Goal: Task Accomplishment & Management: Manage account settings

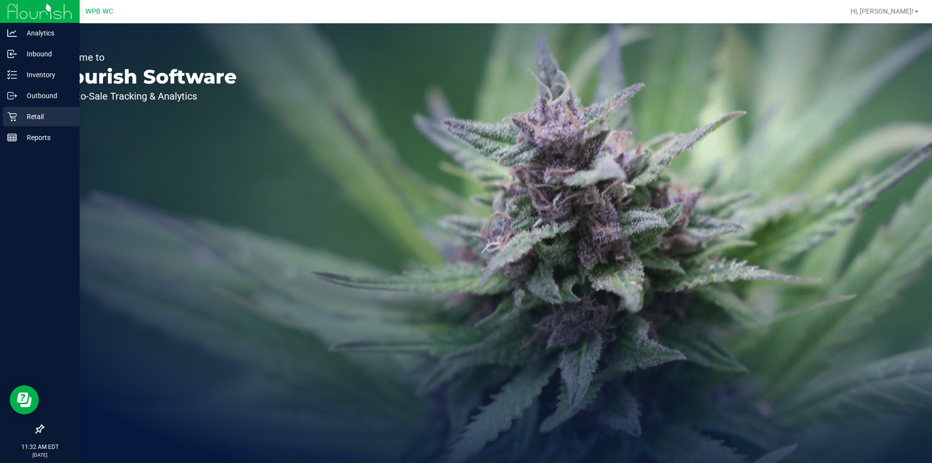
click at [24, 111] on p "Retail" at bounding box center [46, 117] width 58 height 12
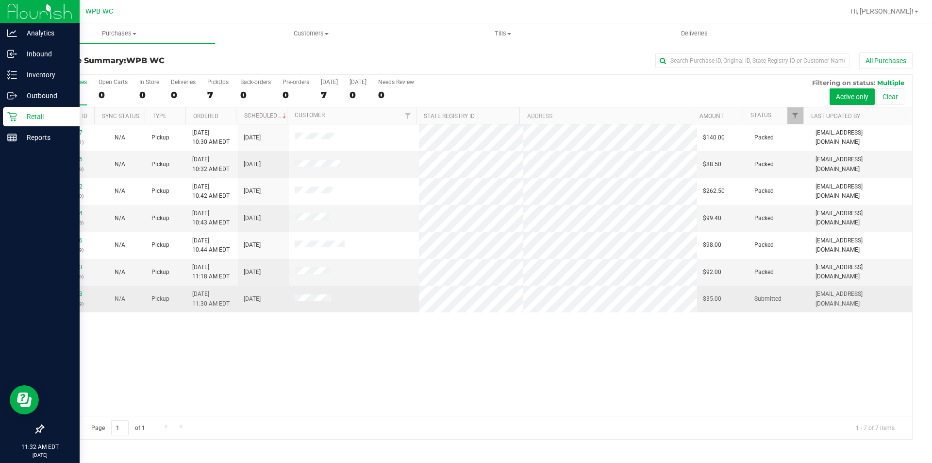
click at [70, 288] on td "11838533 (316962339)" at bounding box center [68, 298] width 51 height 26
click at [66, 293] on link "11838533" at bounding box center [68, 293] width 27 height 7
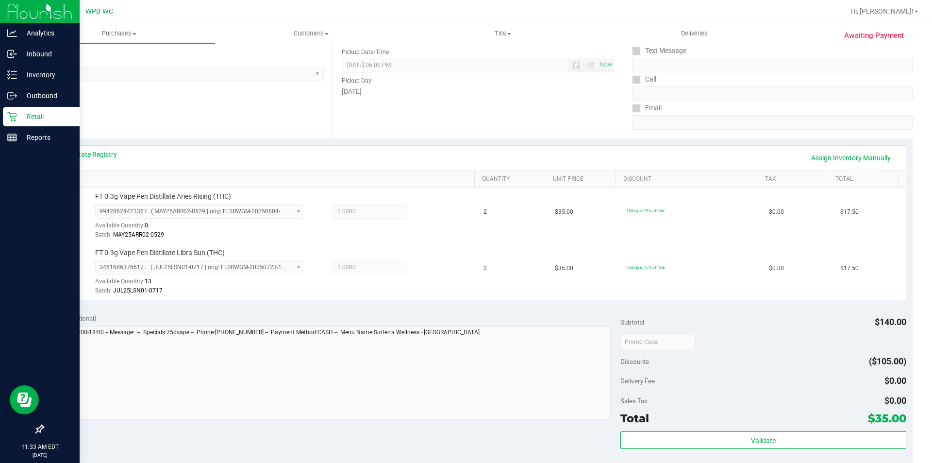
scroll to position [194, 0]
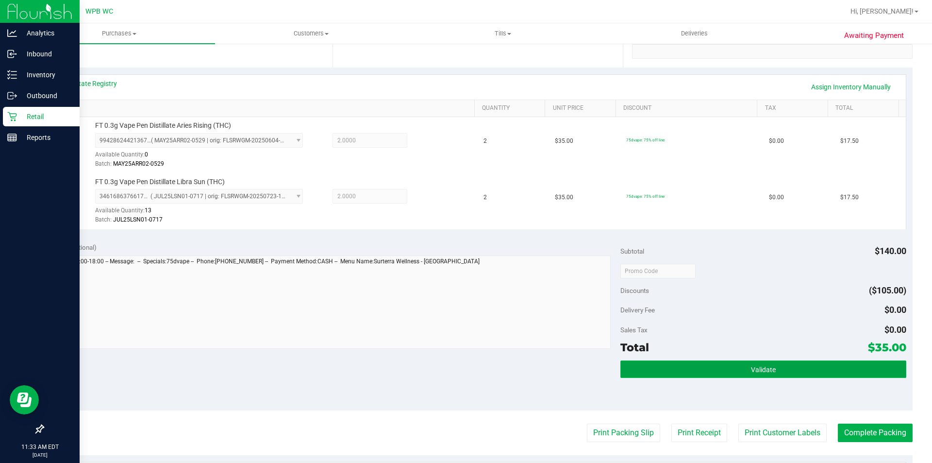
click at [714, 374] on button "Validate" at bounding box center [762, 368] width 285 height 17
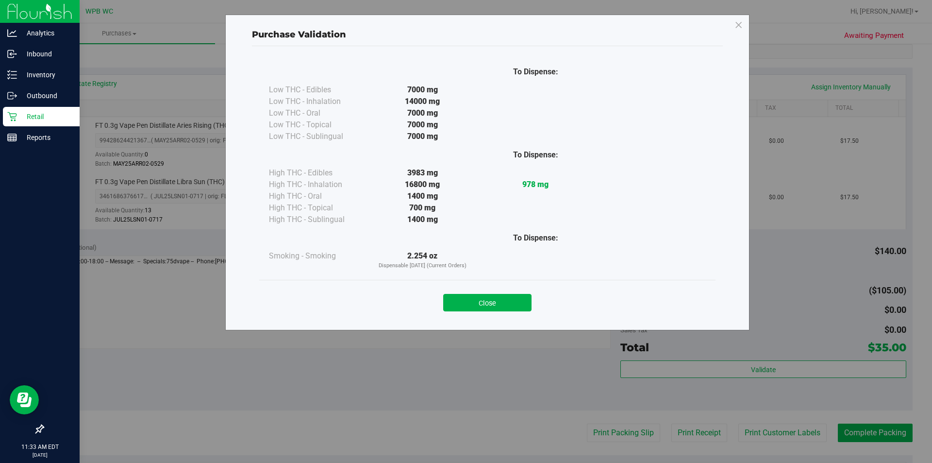
drag, startPoint x: 502, startPoint y: 299, endPoint x: 587, endPoint y: 335, distance: 92.9
click at [502, 299] on button "Close" at bounding box center [487, 302] width 88 height 17
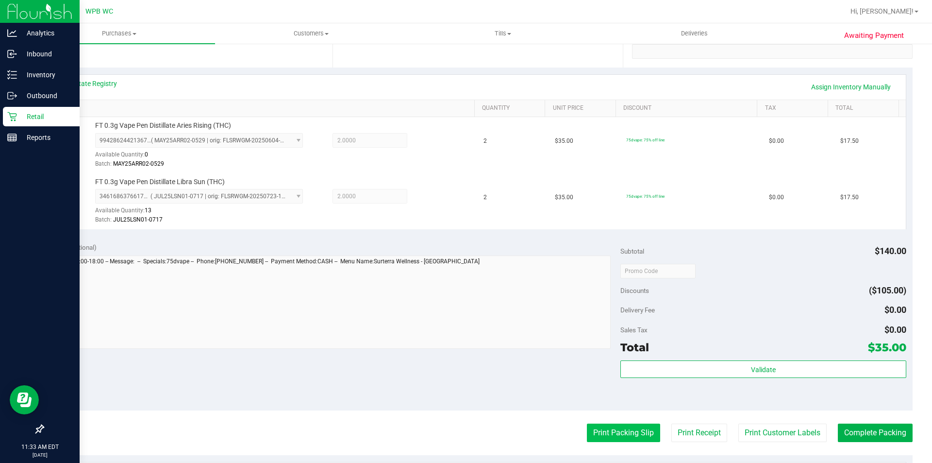
drag, startPoint x: 643, startPoint y: 452, endPoint x: 633, endPoint y: 428, distance: 26.1
click at [643, 451] on purchase-details "Back Edit Purchase Cancel Purchase View Profile # 11838533 BioTrack ID: - Submi…" at bounding box center [478, 247] width 870 height 778
click at [633, 428] on button "Print Packing Slip" at bounding box center [623, 432] width 73 height 18
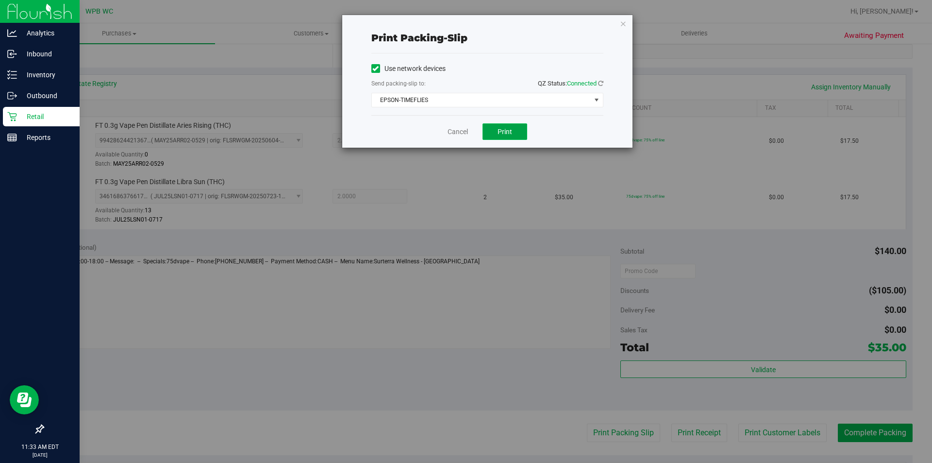
click at [511, 134] on span "Print" at bounding box center [505, 132] width 15 height 8
click at [461, 131] on link "Cancel" at bounding box center [458, 132] width 20 height 10
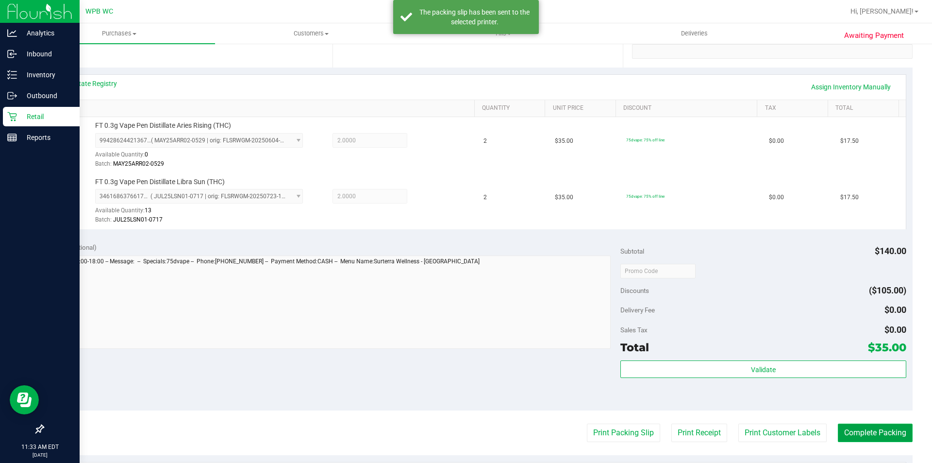
click at [862, 435] on button "Complete Packing" at bounding box center [875, 432] width 75 height 18
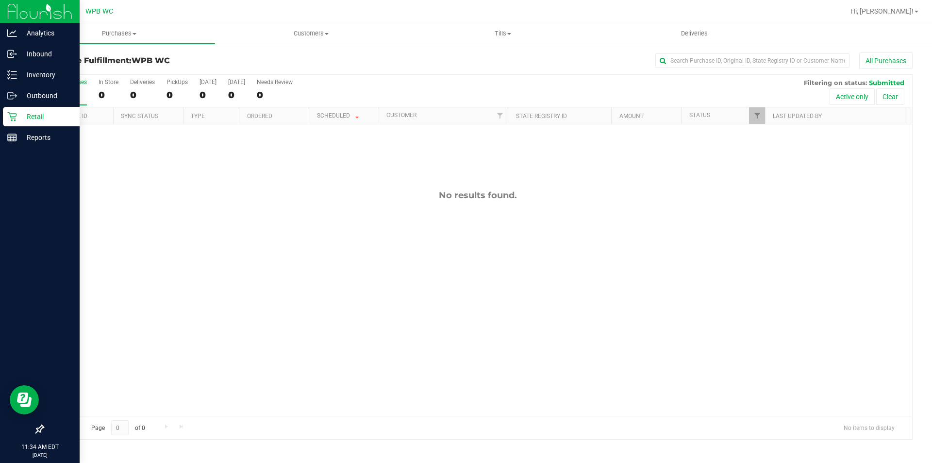
click at [17, 116] on icon at bounding box center [12, 117] width 10 height 10
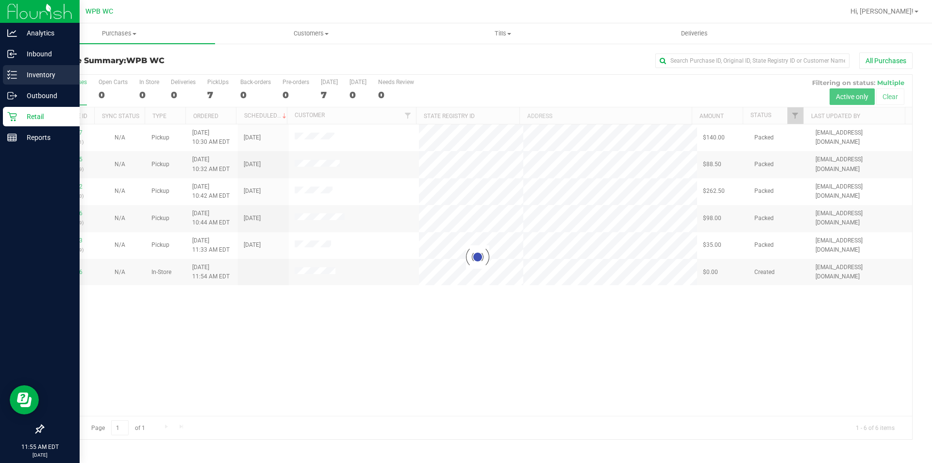
click at [17, 69] on p "Inventory" at bounding box center [46, 75] width 58 height 12
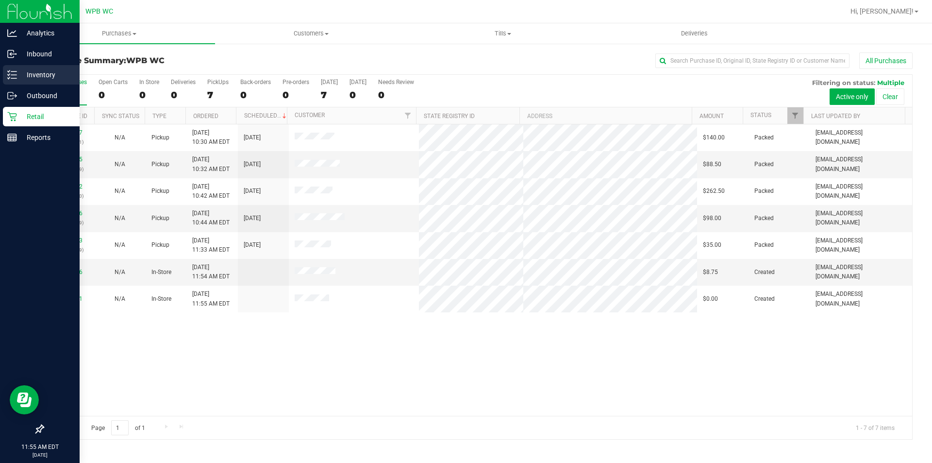
click at [27, 75] on p "Inventory" at bounding box center [46, 75] width 58 height 12
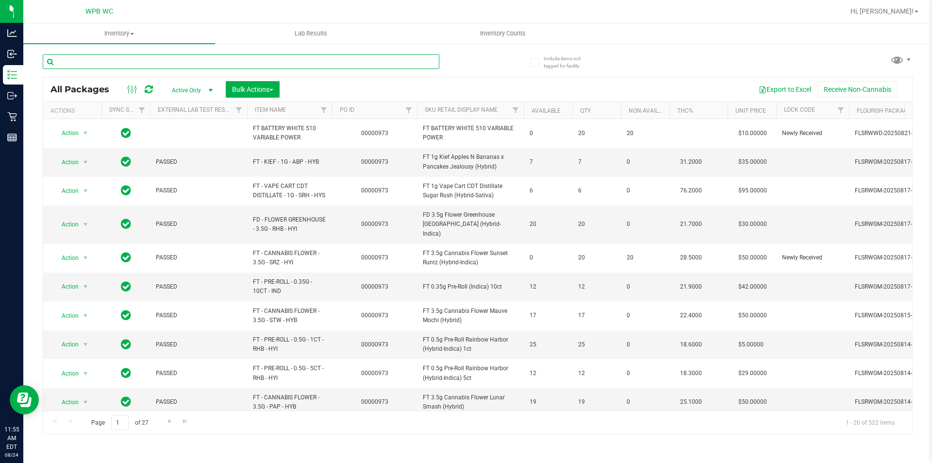
click at [241, 62] on input "text" at bounding box center [241, 61] width 397 height 15
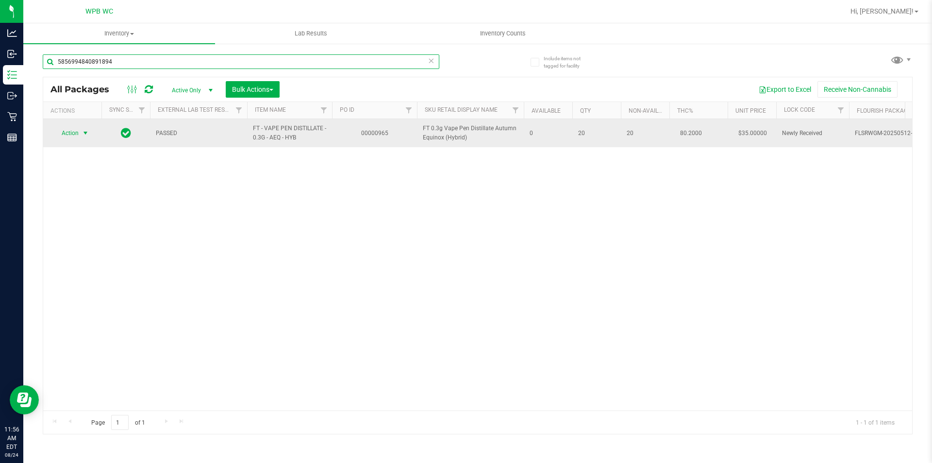
type input "5856994840891894"
click at [75, 129] on span "Action" at bounding box center [66, 133] width 26 height 14
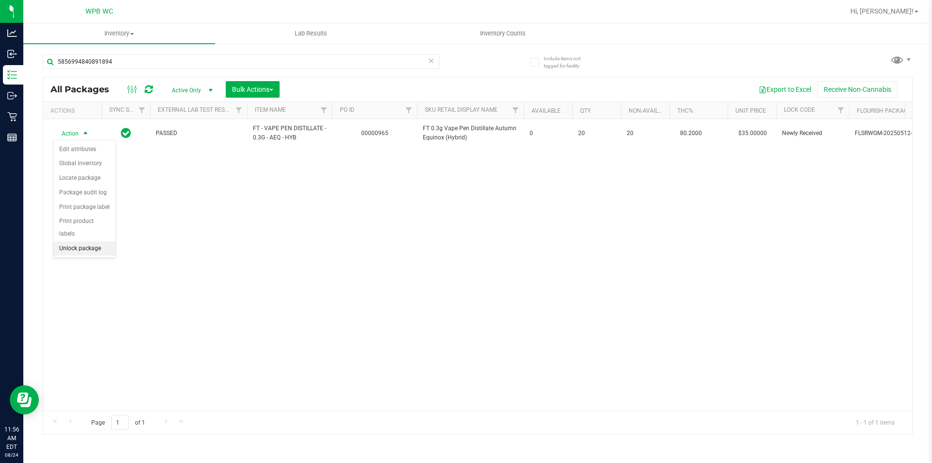
click at [75, 241] on li "Unlock package" at bounding box center [84, 248] width 62 height 15
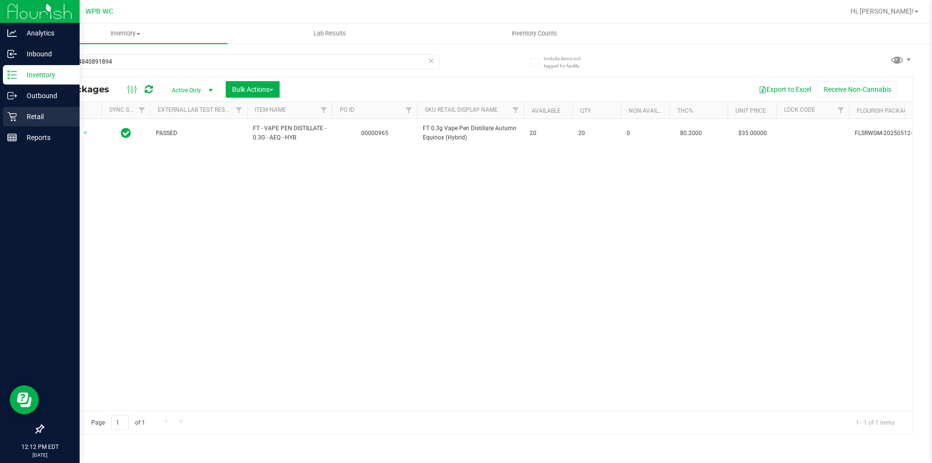
click at [5, 116] on div "Retail" at bounding box center [41, 116] width 77 height 19
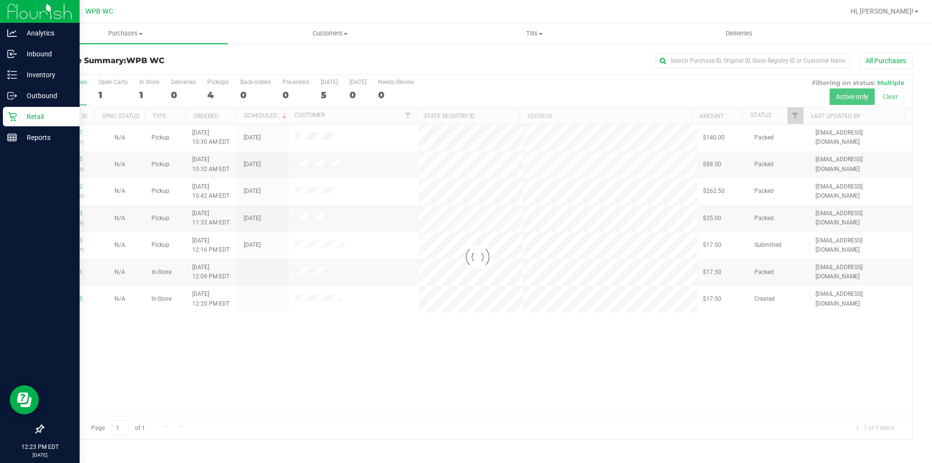
click at [16, 119] on icon at bounding box center [12, 117] width 10 height 10
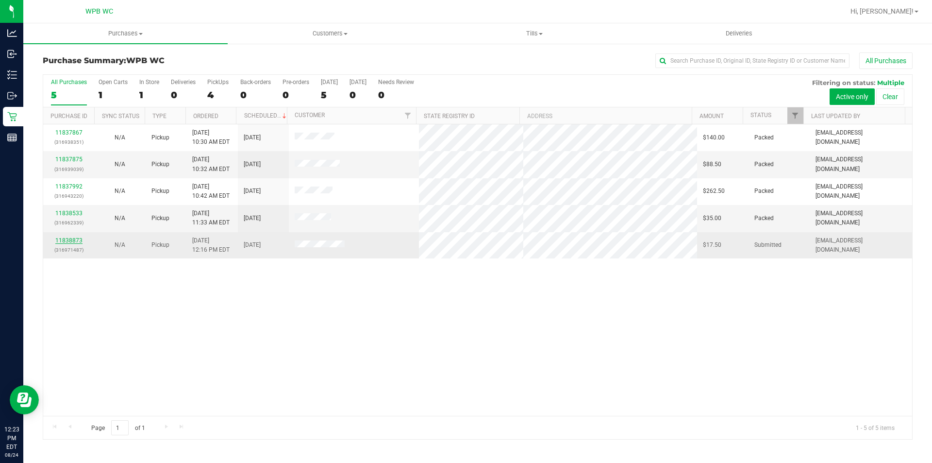
click at [77, 237] on link "11838873" at bounding box center [68, 240] width 27 height 7
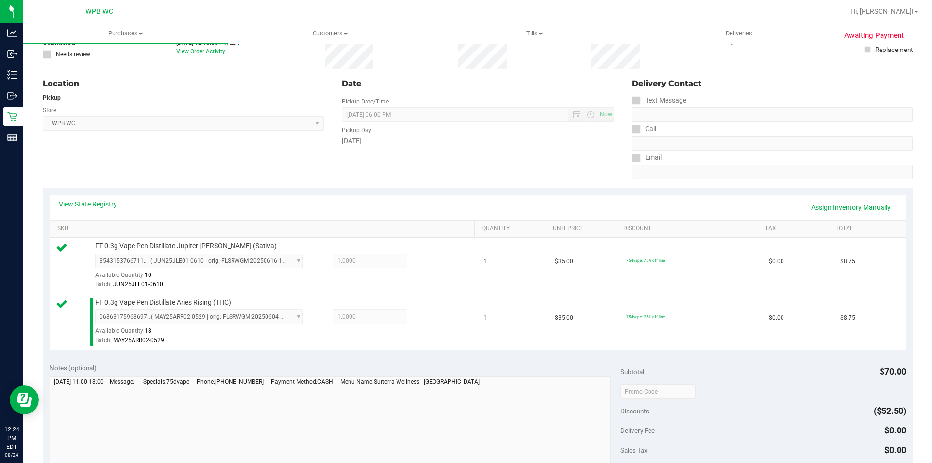
scroll to position [194, 0]
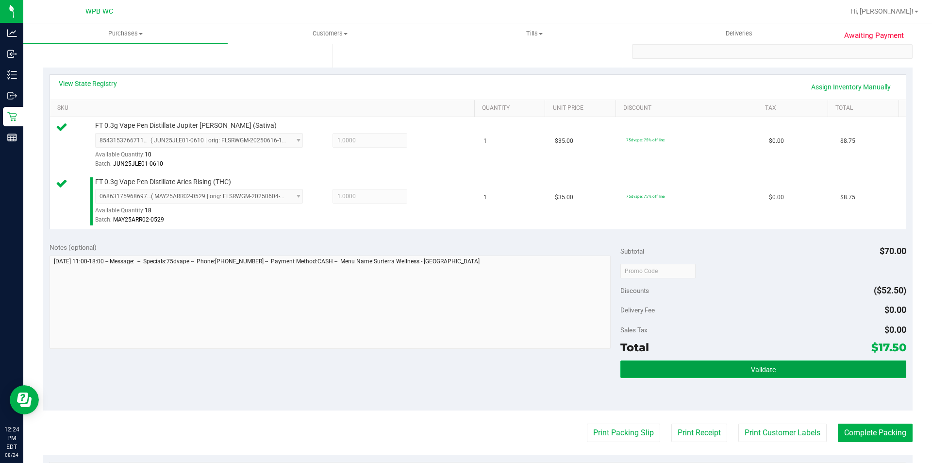
click at [720, 363] on button "Validate" at bounding box center [762, 368] width 285 height 17
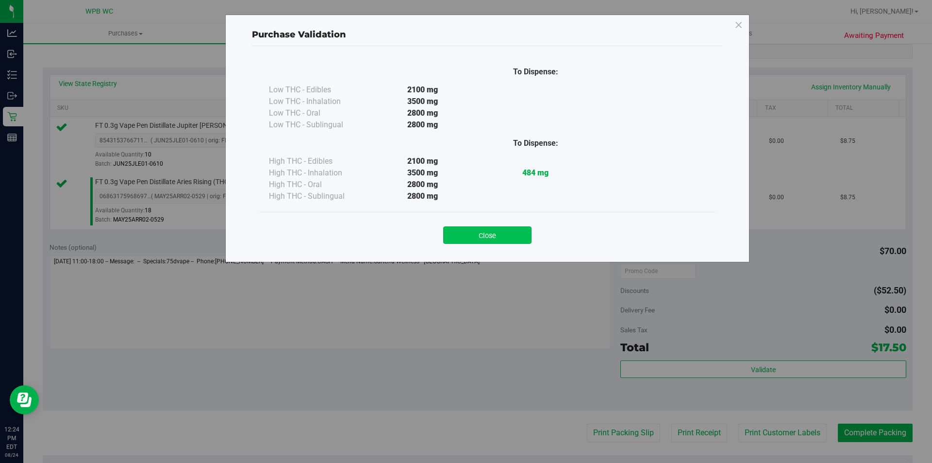
click at [490, 226] on button "Close" at bounding box center [487, 234] width 88 height 17
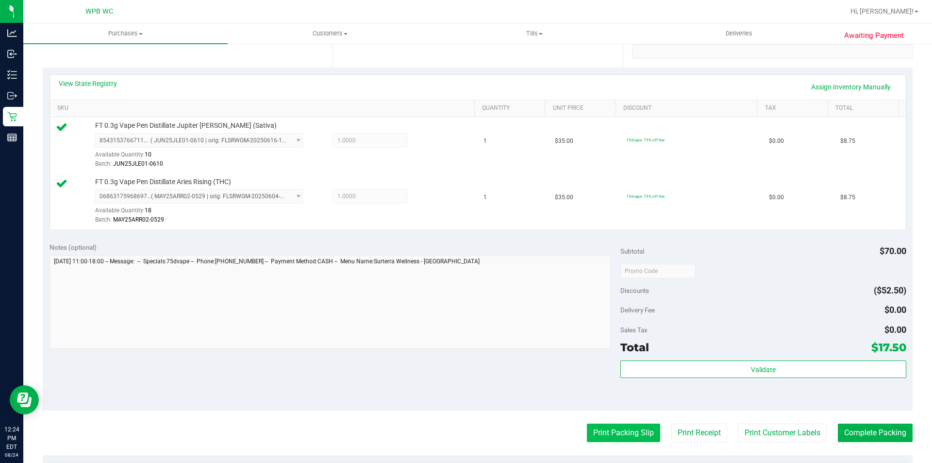
click at [595, 423] on button "Print Packing Slip" at bounding box center [623, 432] width 73 height 18
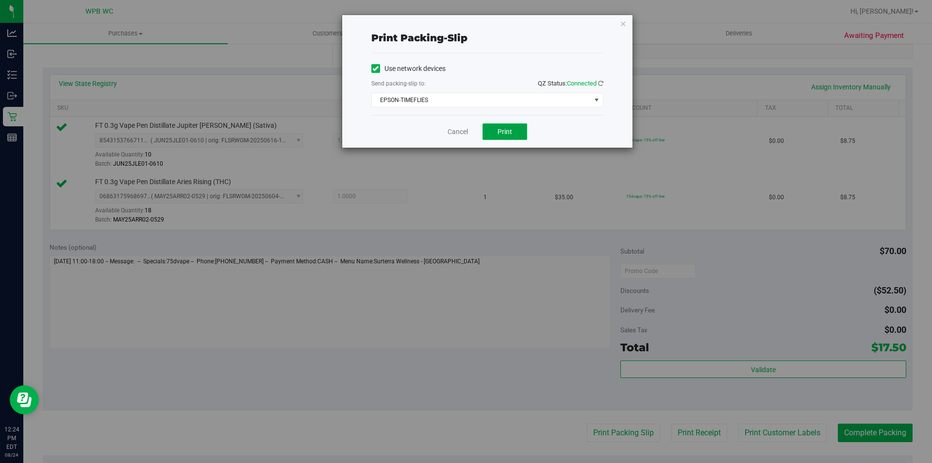
click at [509, 128] on span "Print" at bounding box center [505, 132] width 15 height 8
click at [623, 23] on icon "button" at bounding box center [623, 23] width 7 height 12
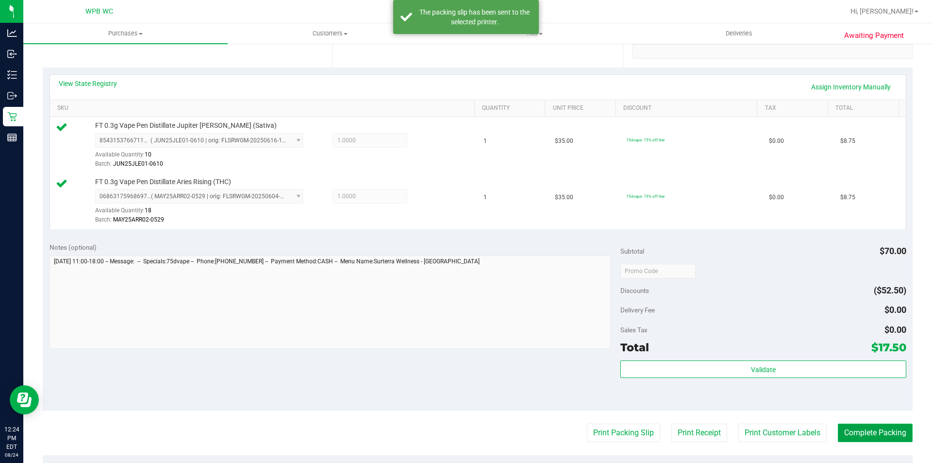
click at [882, 432] on button "Complete Packing" at bounding box center [875, 432] width 75 height 18
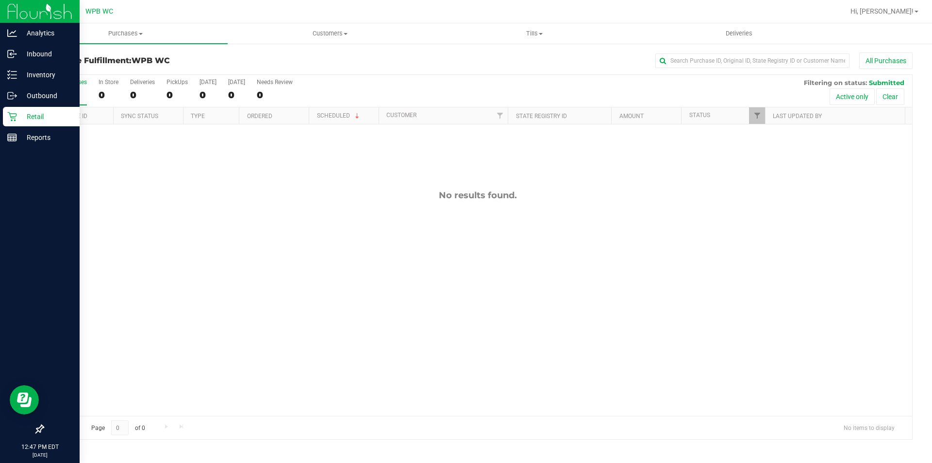
click at [27, 118] on p "Retail" at bounding box center [46, 117] width 58 height 12
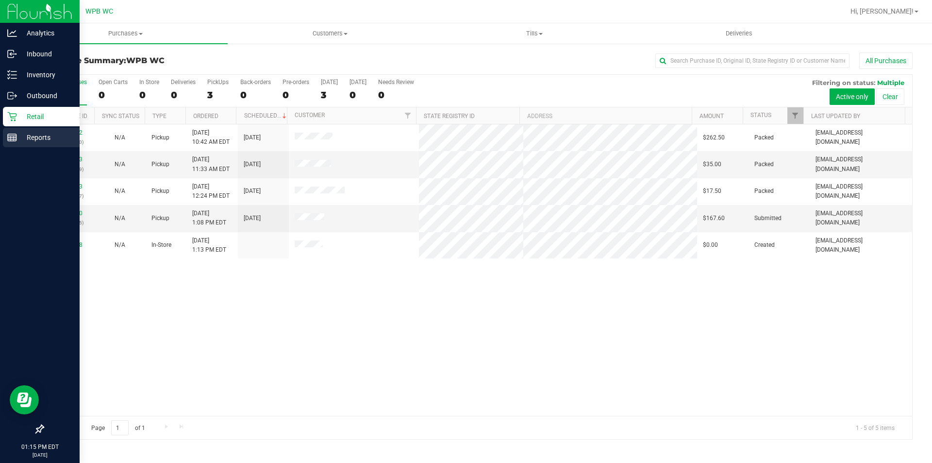
click at [22, 133] on p "Reports" at bounding box center [46, 138] width 58 height 12
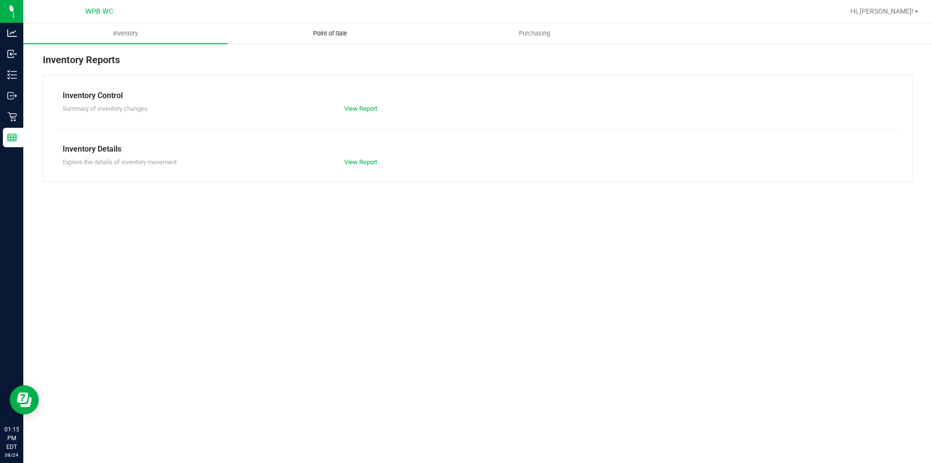
click at [326, 31] on span "Point of Sale" at bounding box center [330, 33] width 60 height 9
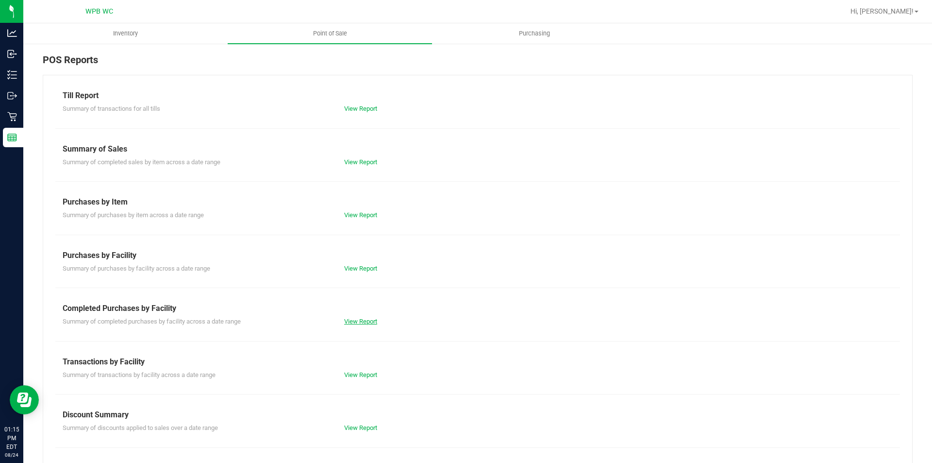
click at [349, 320] on link "View Report" at bounding box center [360, 320] width 33 height 7
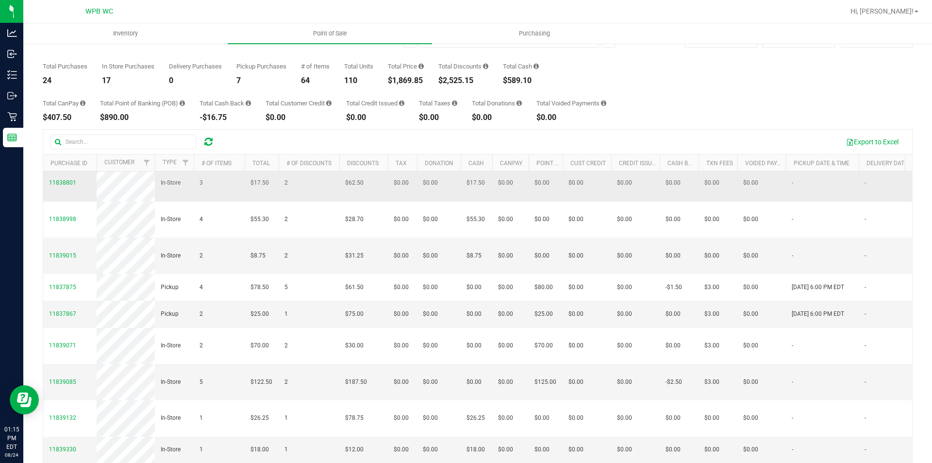
scroll to position [66, 0]
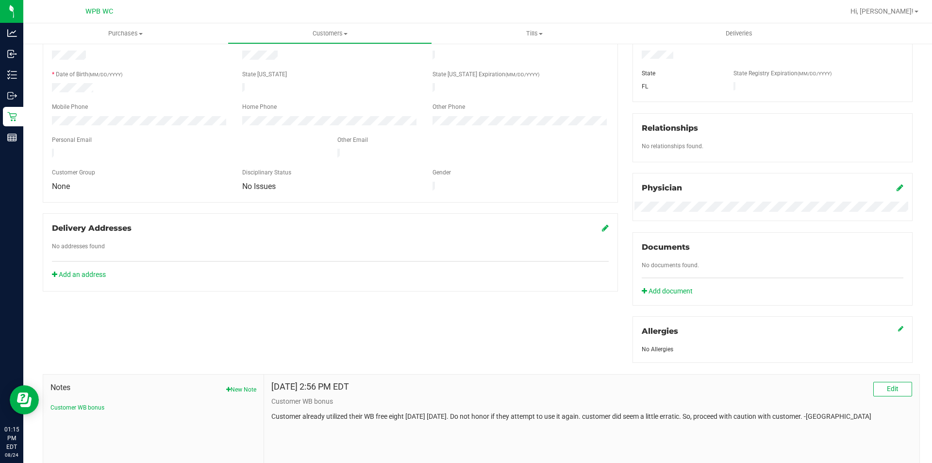
scroll to position [239, 0]
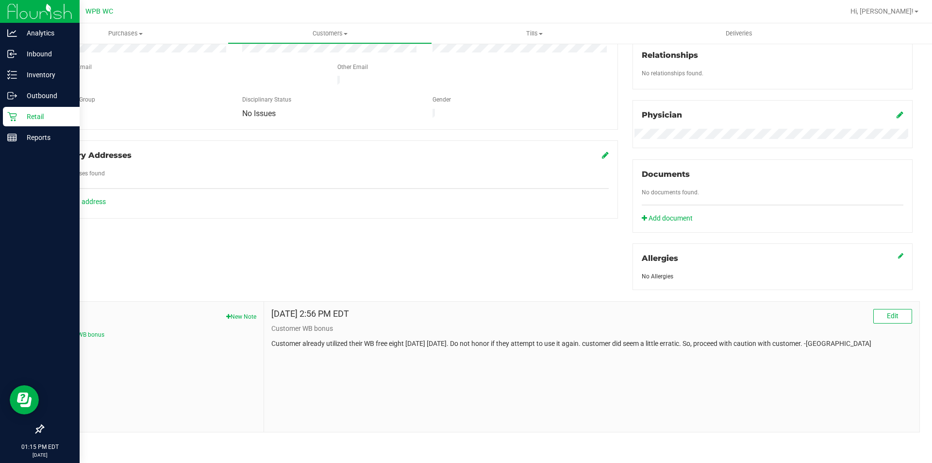
click at [26, 113] on p "Retail" at bounding box center [46, 117] width 58 height 12
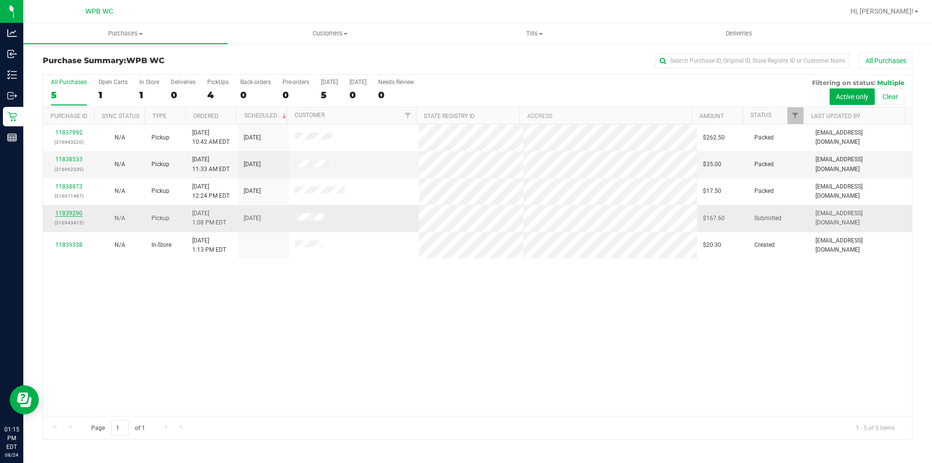
click at [65, 210] on link "11839290" at bounding box center [68, 213] width 27 height 7
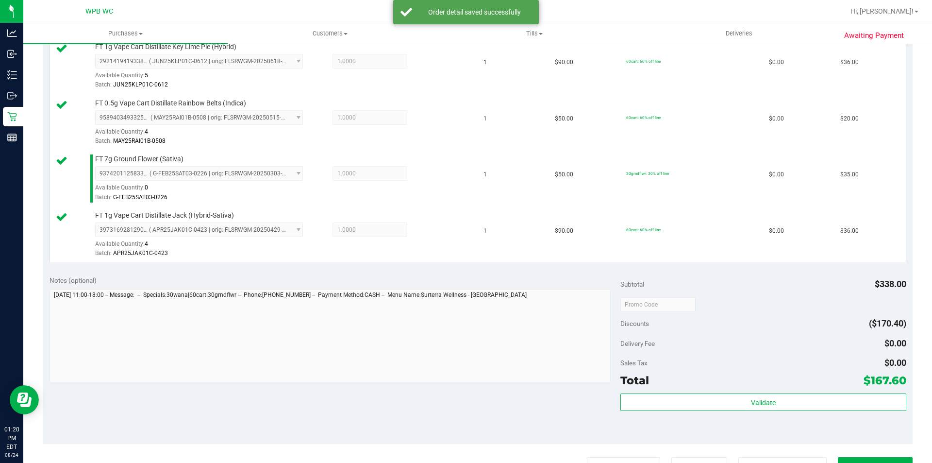
scroll to position [437, 0]
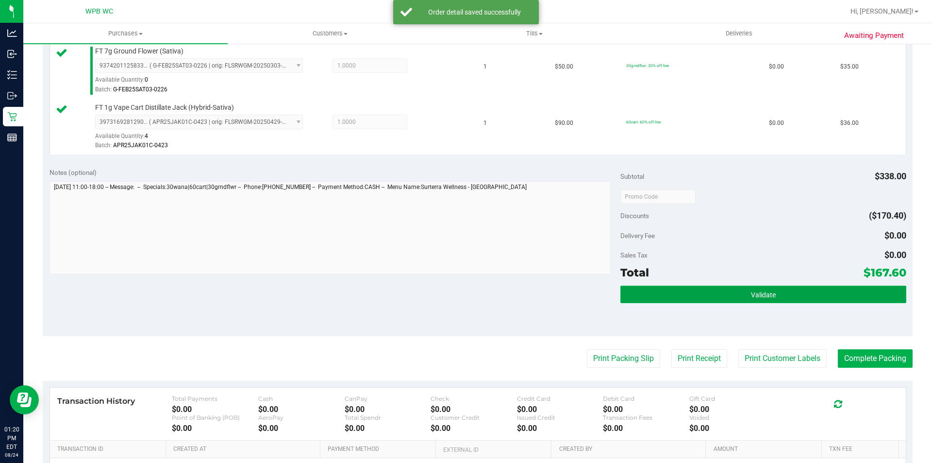
click at [775, 291] on button "Validate" at bounding box center [762, 293] width 285 height 17
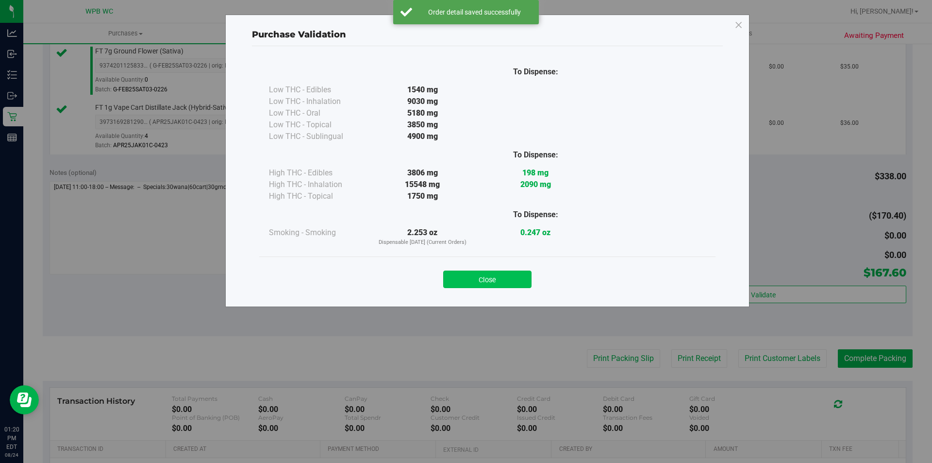
click at [503, 281] on button "Close" at bounding box center [487, 278] width 88 height 17
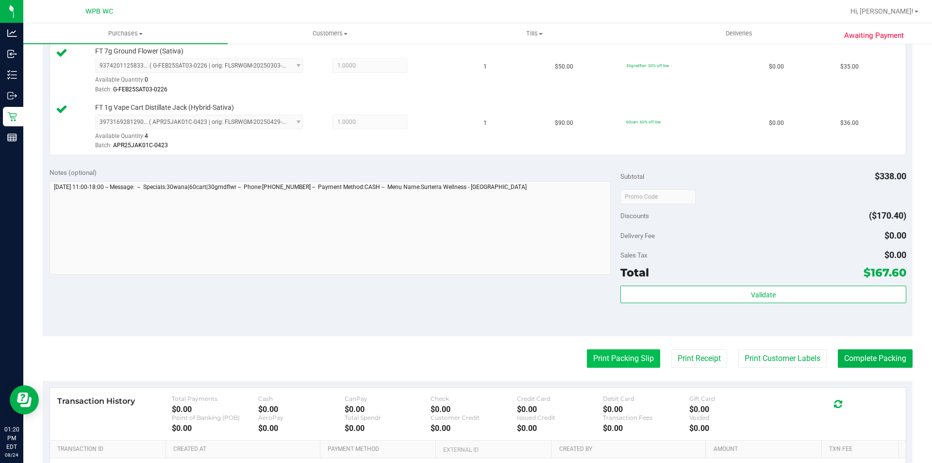
click at [617, 357] on button "Print Packing Slip" at bounding box center [623, 358] width 73 height 18
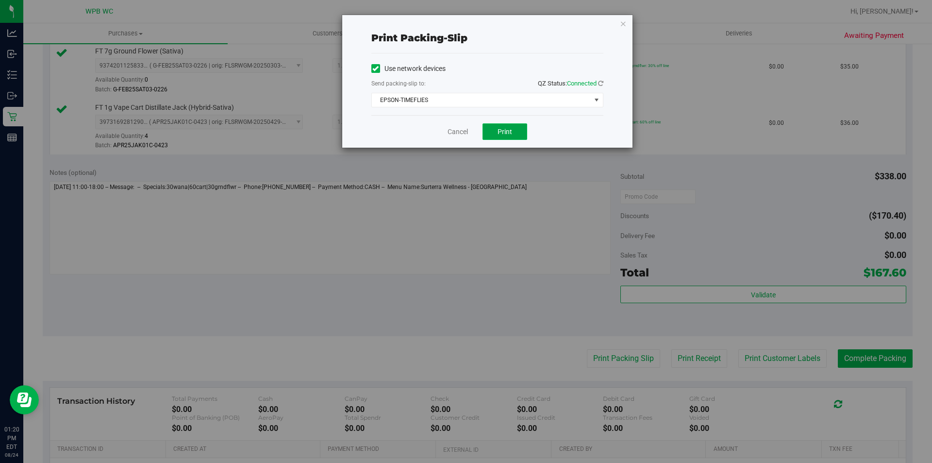
click at [509, 131] on span "Print" at bounding box center [505, 132] width 15 height 8
click at [623, 27] on icon "button" at bounding box center [623, 23] width 7 height 12
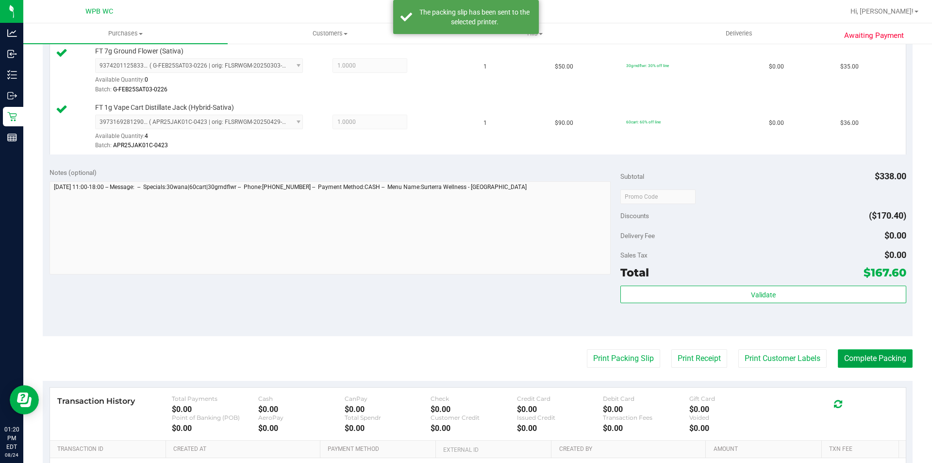
click at [875, 356] on button "Complete Packing" at bounding box center [875, 358] width 75 height 18
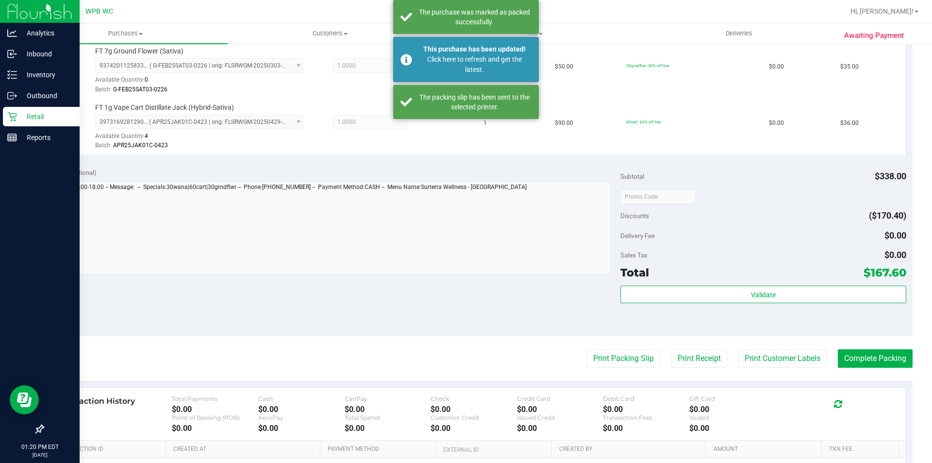
click at [18, 117] on p "Retail" at bounding box center [46, 117] width 58 height 12
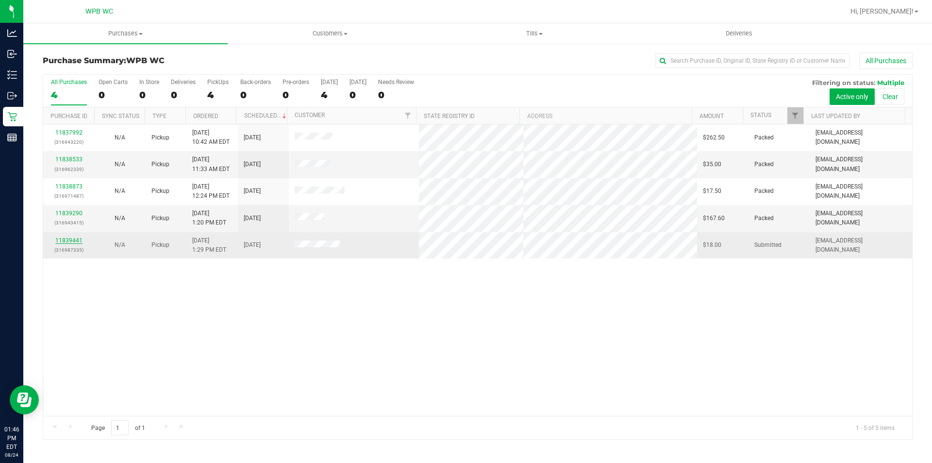
click at [65, 243] on link "11839441" at bounding box center [68, 240] width 27 height 7
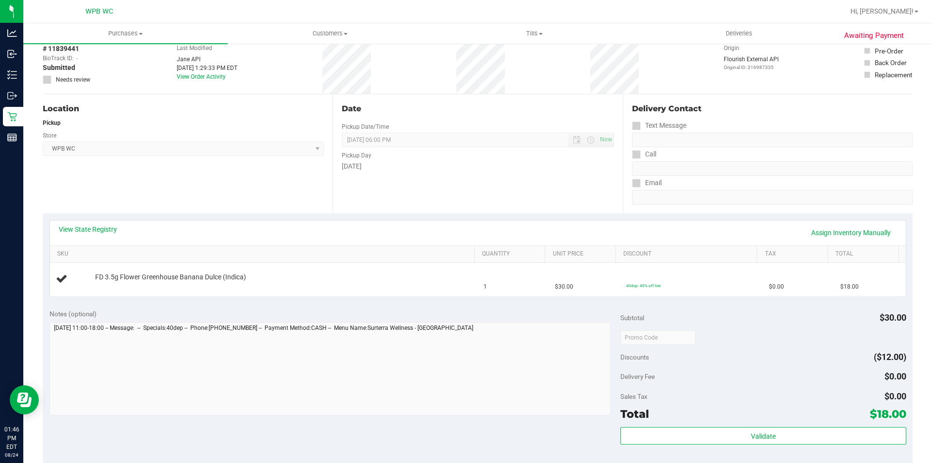
scroll to position [97, 0]
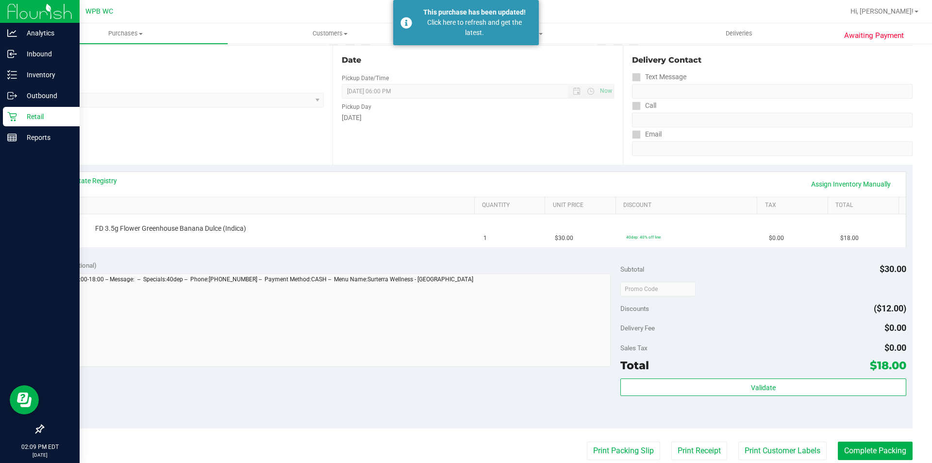
click at [19, 124] on div "Retail" at bounding box center [41, 116] width 77 height 19
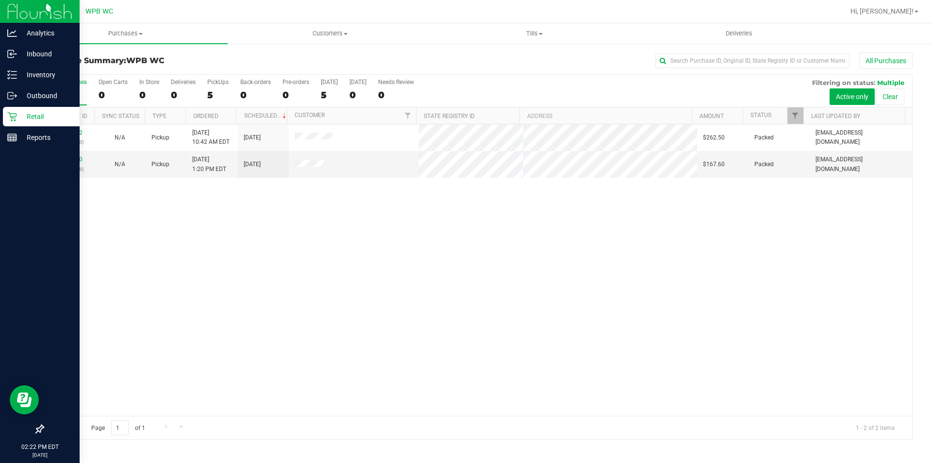
click at [36, 111] on p "Retail" at bounding box center [46, 117] width 58 height 12
click at [16, 75] on line at bounding box center [13, 75] width 5 height 0
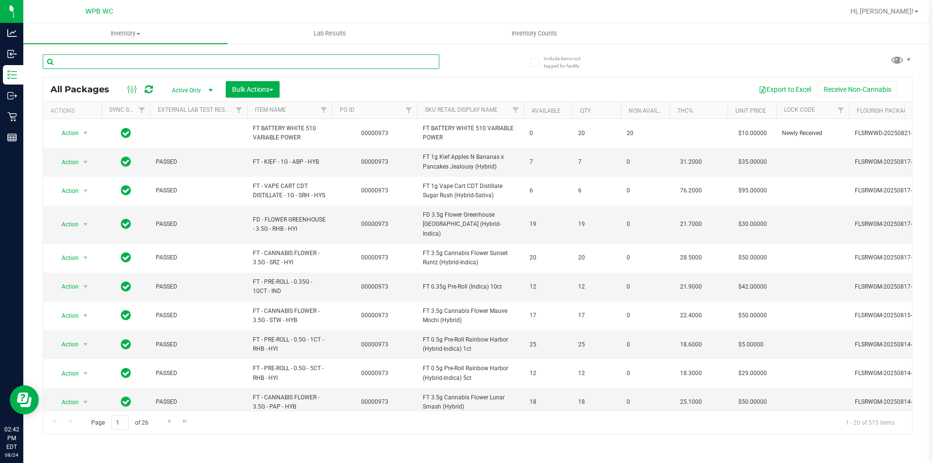
click at [166, 60] on input "text" at bounding box center [241, 61] width 397 height 15
type input "7927040014224086"
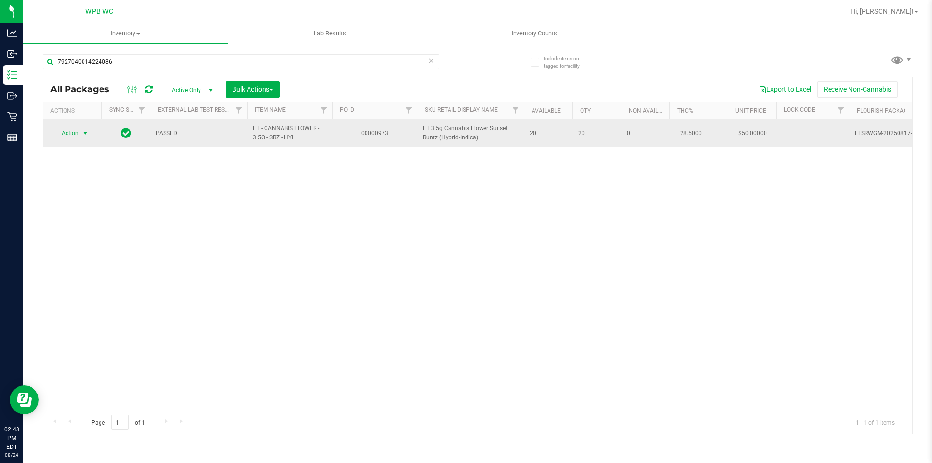
click at [83, 131] on span "select" at bounding box center [86, 133] width 8 height 8
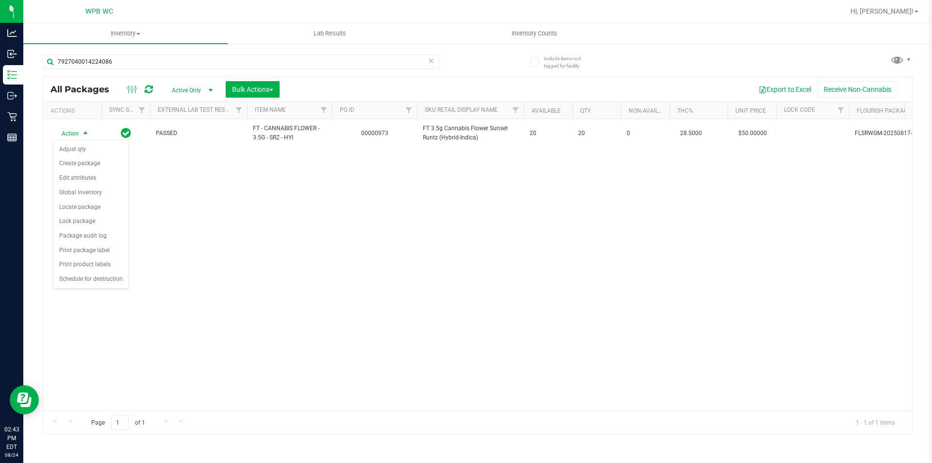
click at [243, 228] on div "Action Action Adjust qty Create package Edit attributes Global inventory Locate…" at bounding box center [477, 264] width 869 height 291
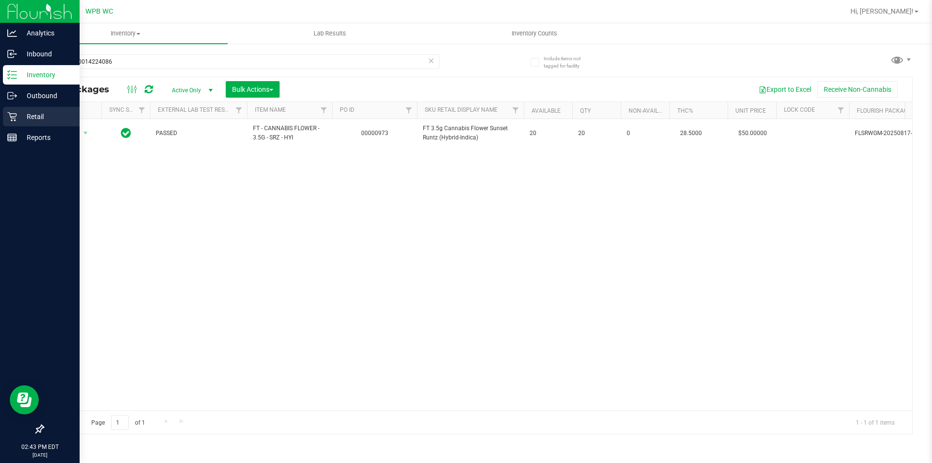
click at [37, 124] on div "Retail" at bounding box center [41, 116] width 77 height 19
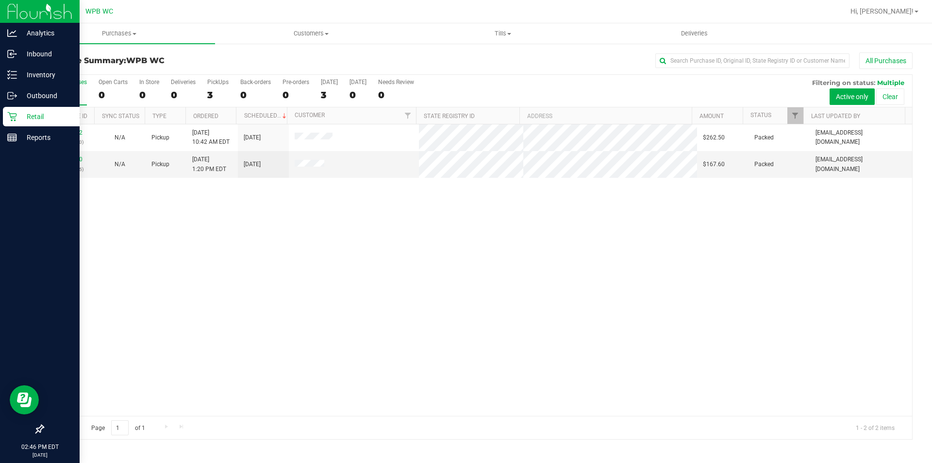
click at [40, 116] on p "Retail" at bounding box center [46, 117] width 58 height 12
